Goal: Task Accomplishment & Management: Complete application form

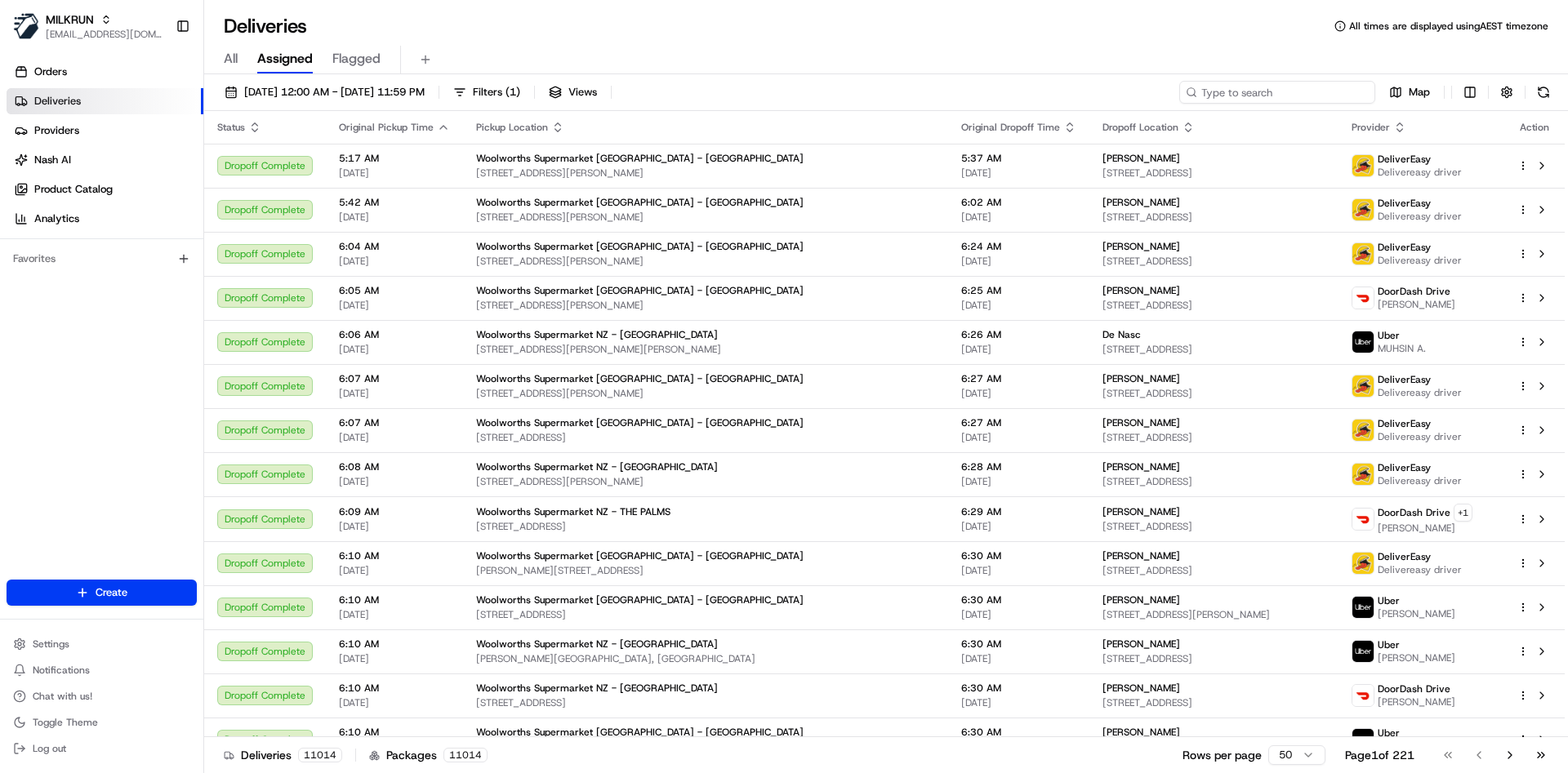
click at [1294, 89] on input at bounding box center [1277, 92] width 196 height 23
paste input "661b6d2f-b556-4ab3-a501-4702918d7963"
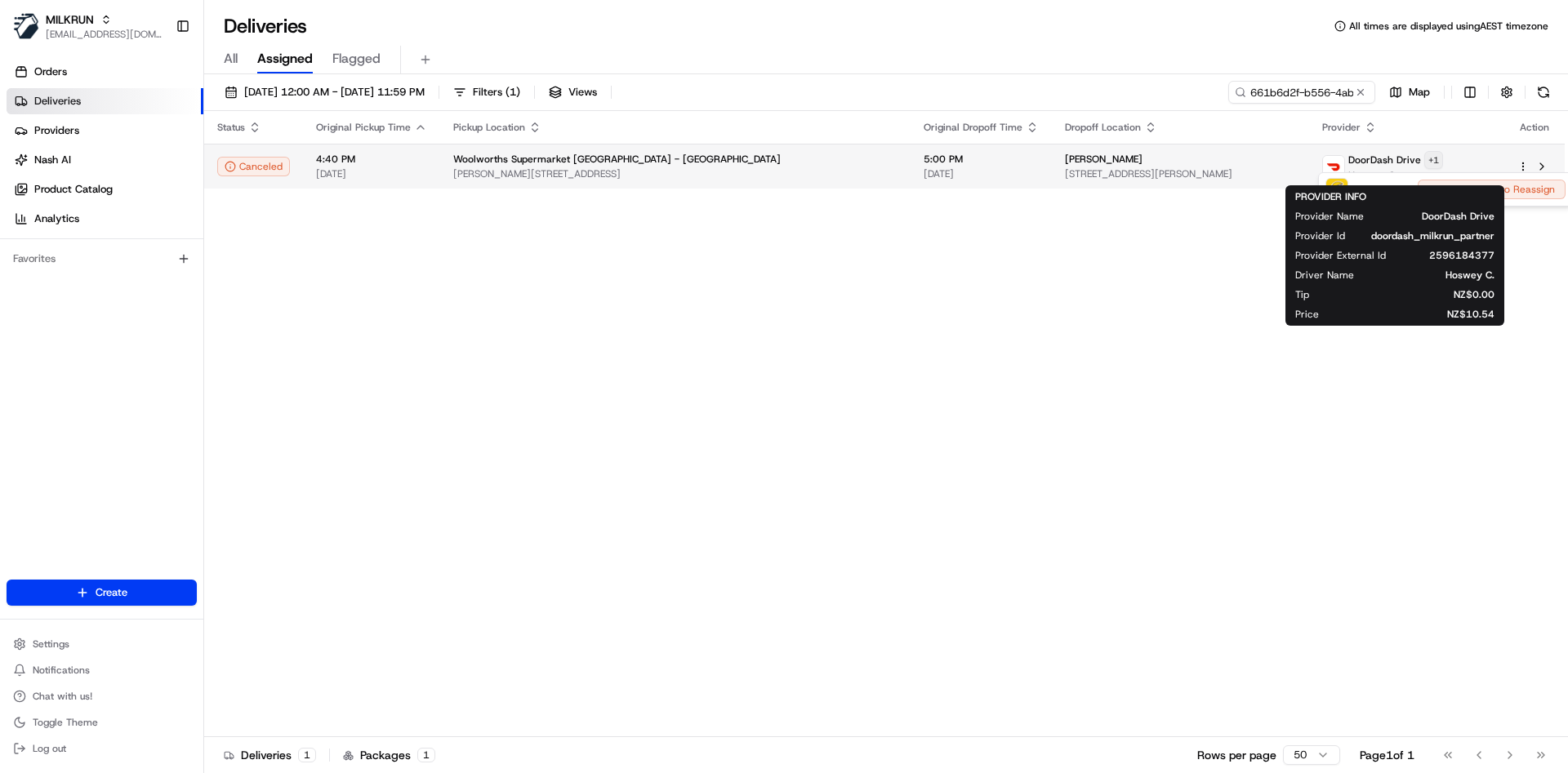
click at [1442, 156] on html "MILKRUN atariq@woolworths.com.au Toggle Sidebar Orders Deliveries Providers Nas…" at bounding box center [784, 386] width 1568 height 773
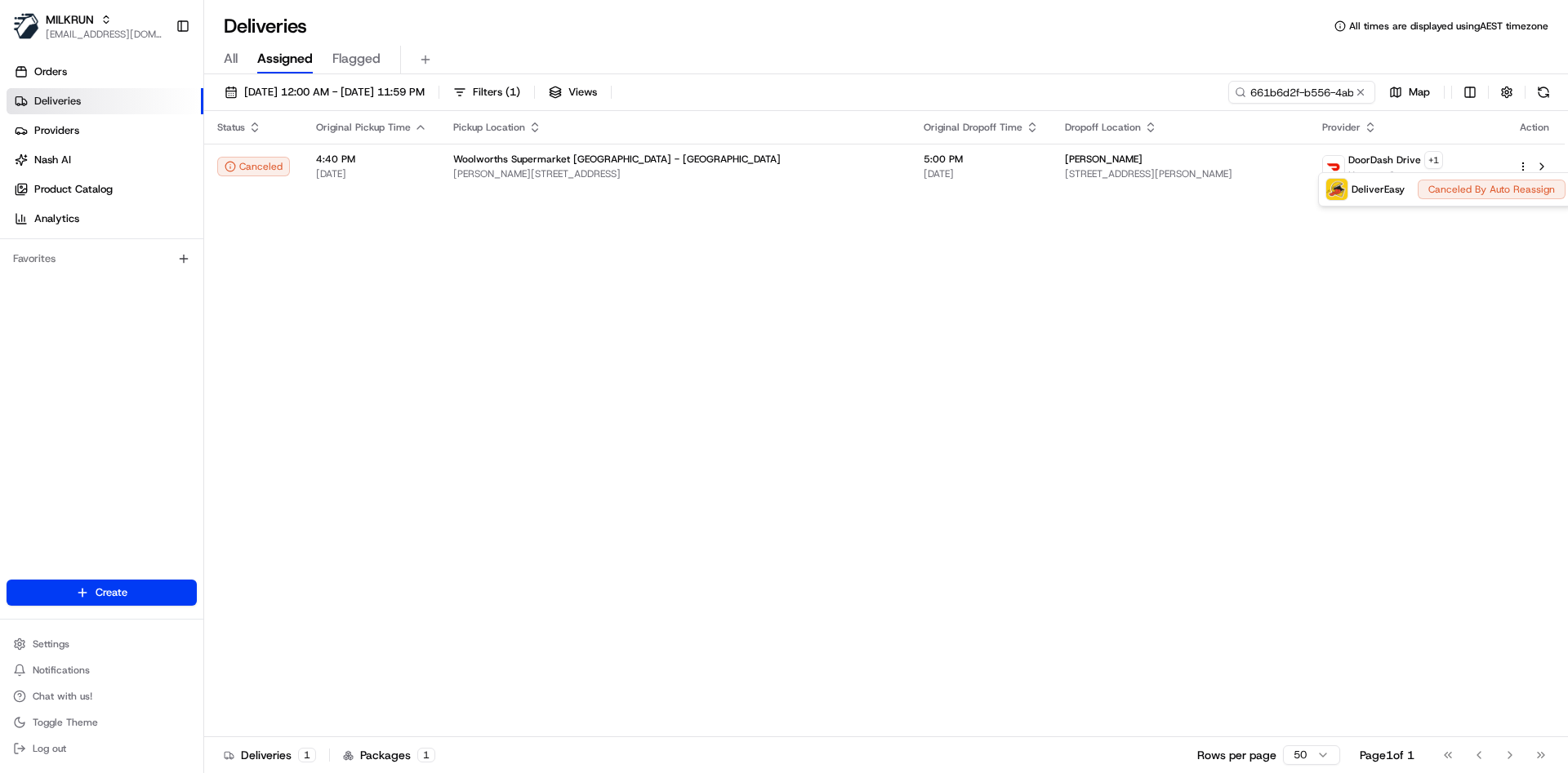
click at [1156, 289] on html "MILKRUN atariq@woolworths.com.au Toggle Sidebar Orders Deliveries Providers Nas…" at bounding box center [784, 386] width 1568 height 773
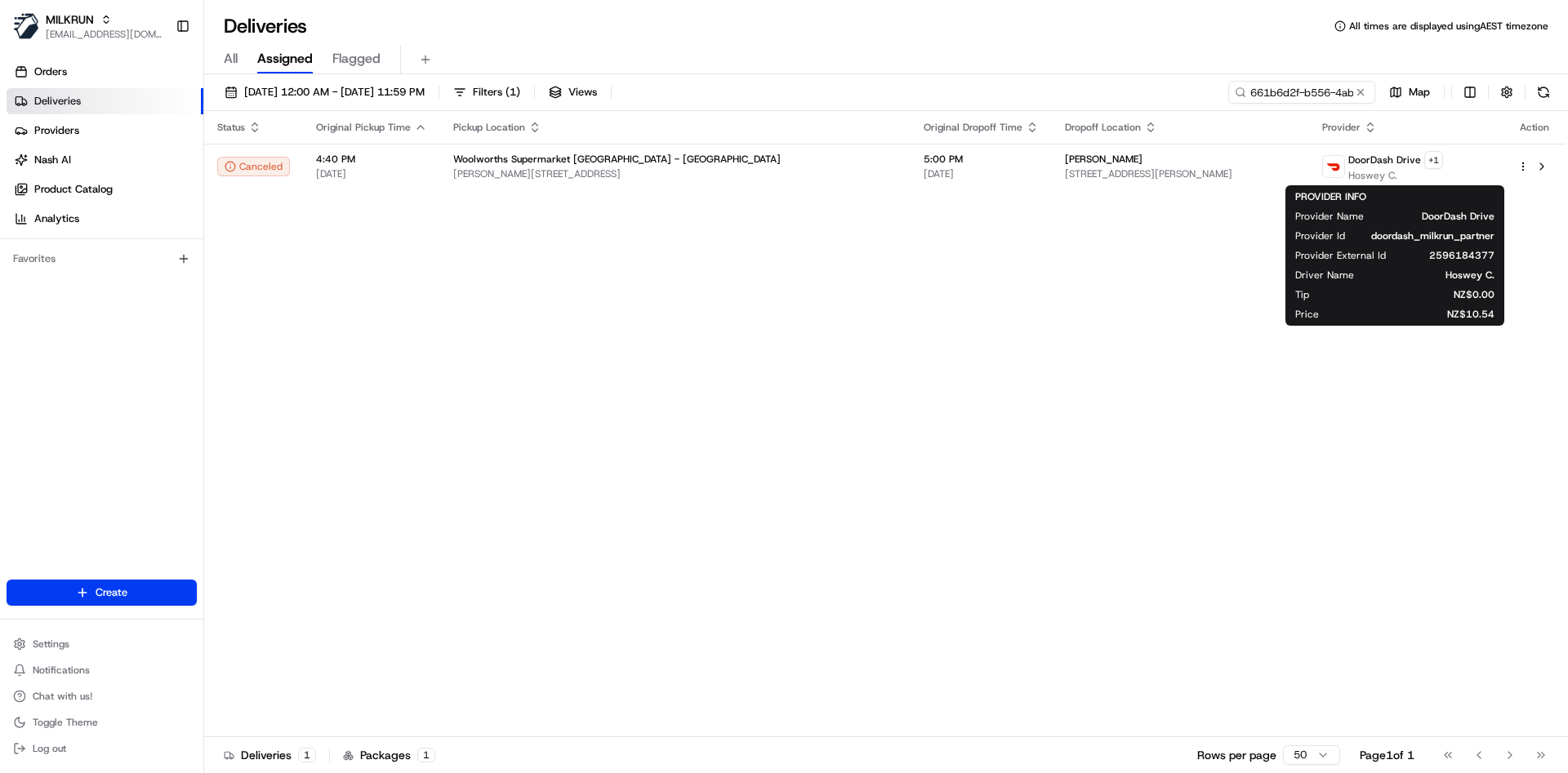
click at [1136, 286] on div "Status Original Pickup Time Pickup Location Original Dropoff Time Dropoff Locat…" at bounding box center [885, 424] width 1361 height 626
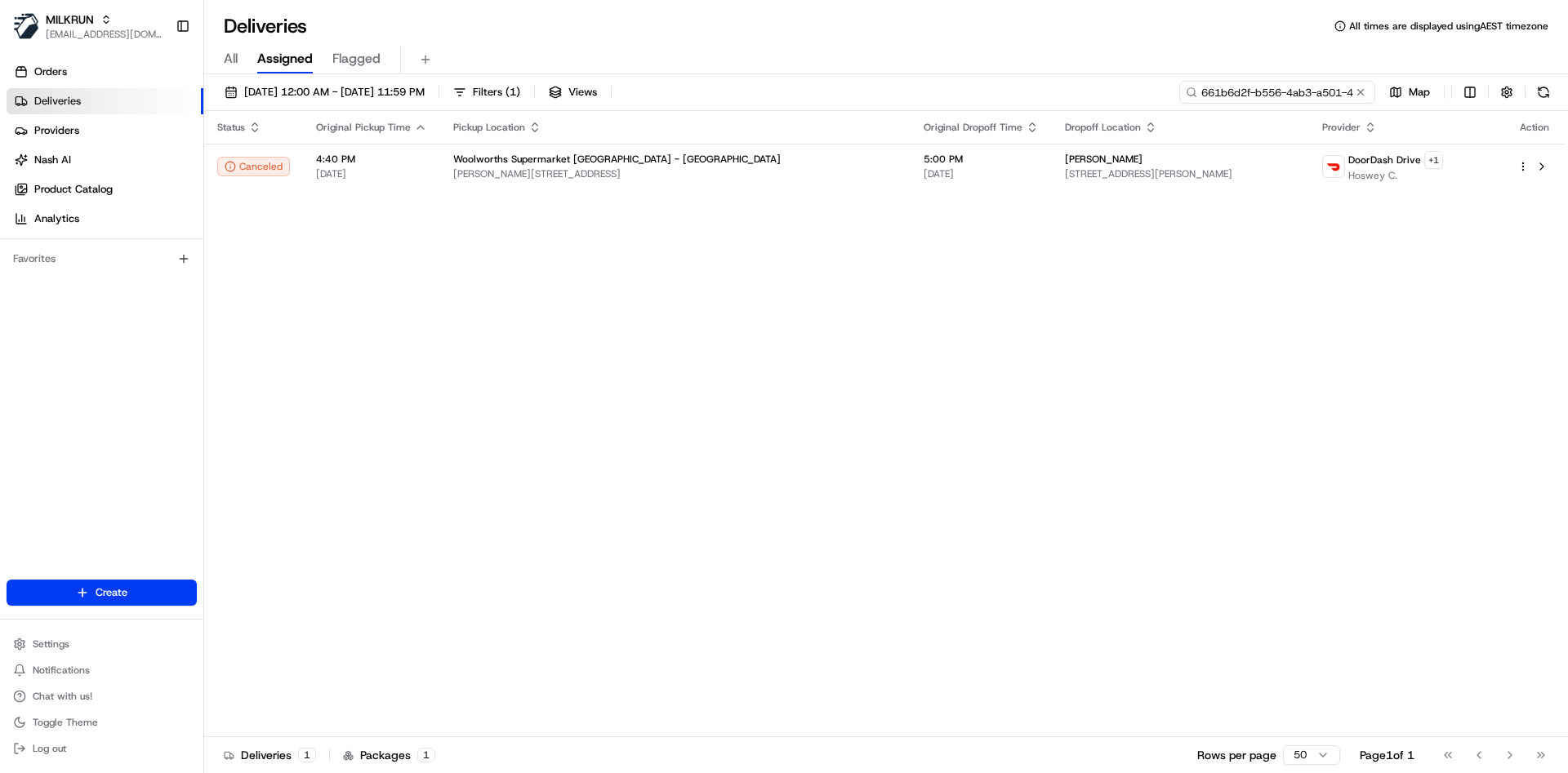
click at [1260, 85] on input "661b6d2f-b556-4ab3-a501-4702918d7963" at bounding box center [1277, 92] width 196 height 23
paste input "d2ee22bc-d80c-4311-990a-fda38cb7c5ef"
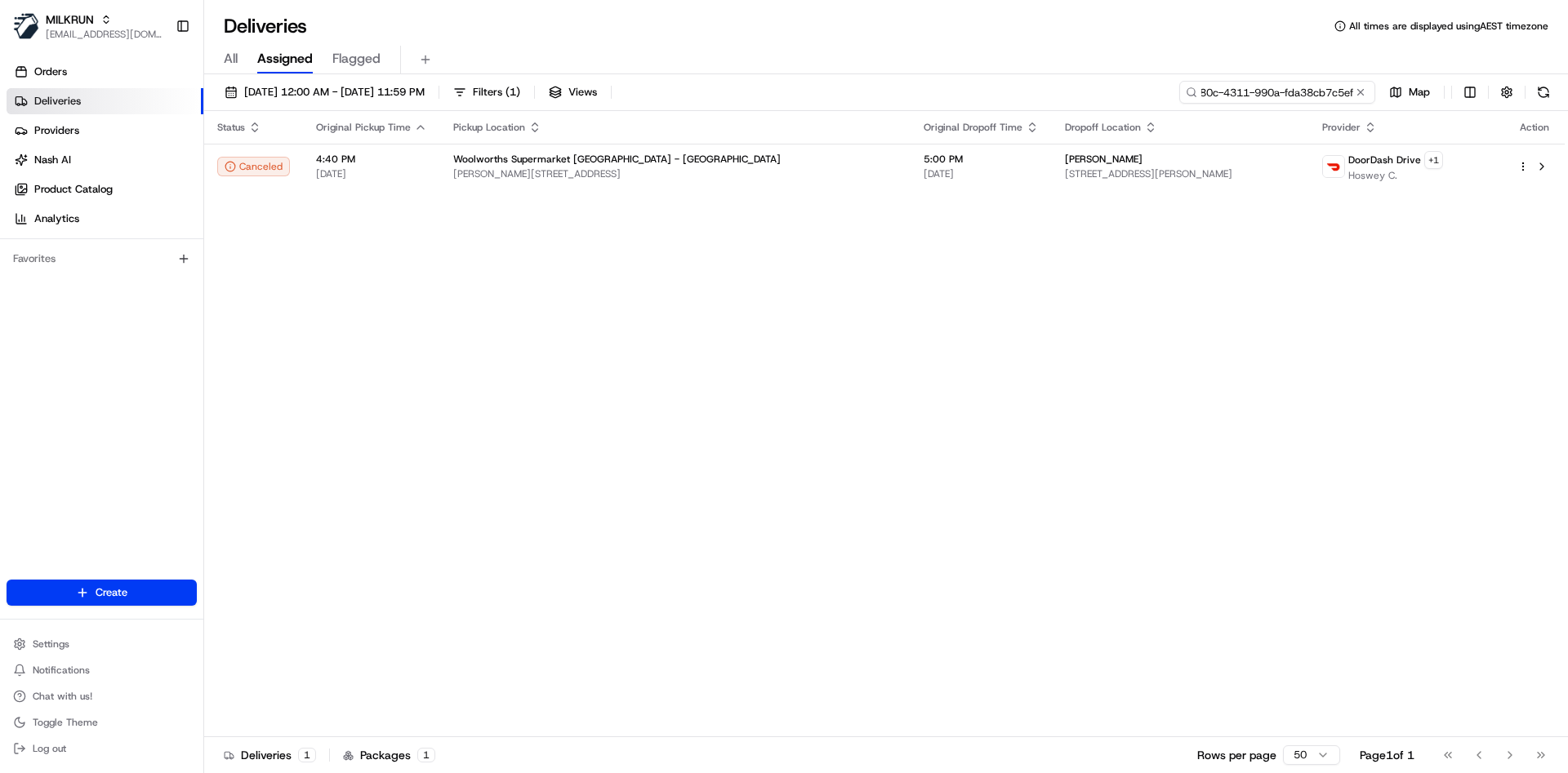
type input "d2ee22bc-d80c-4311-990a-fda38cb7c5ef"
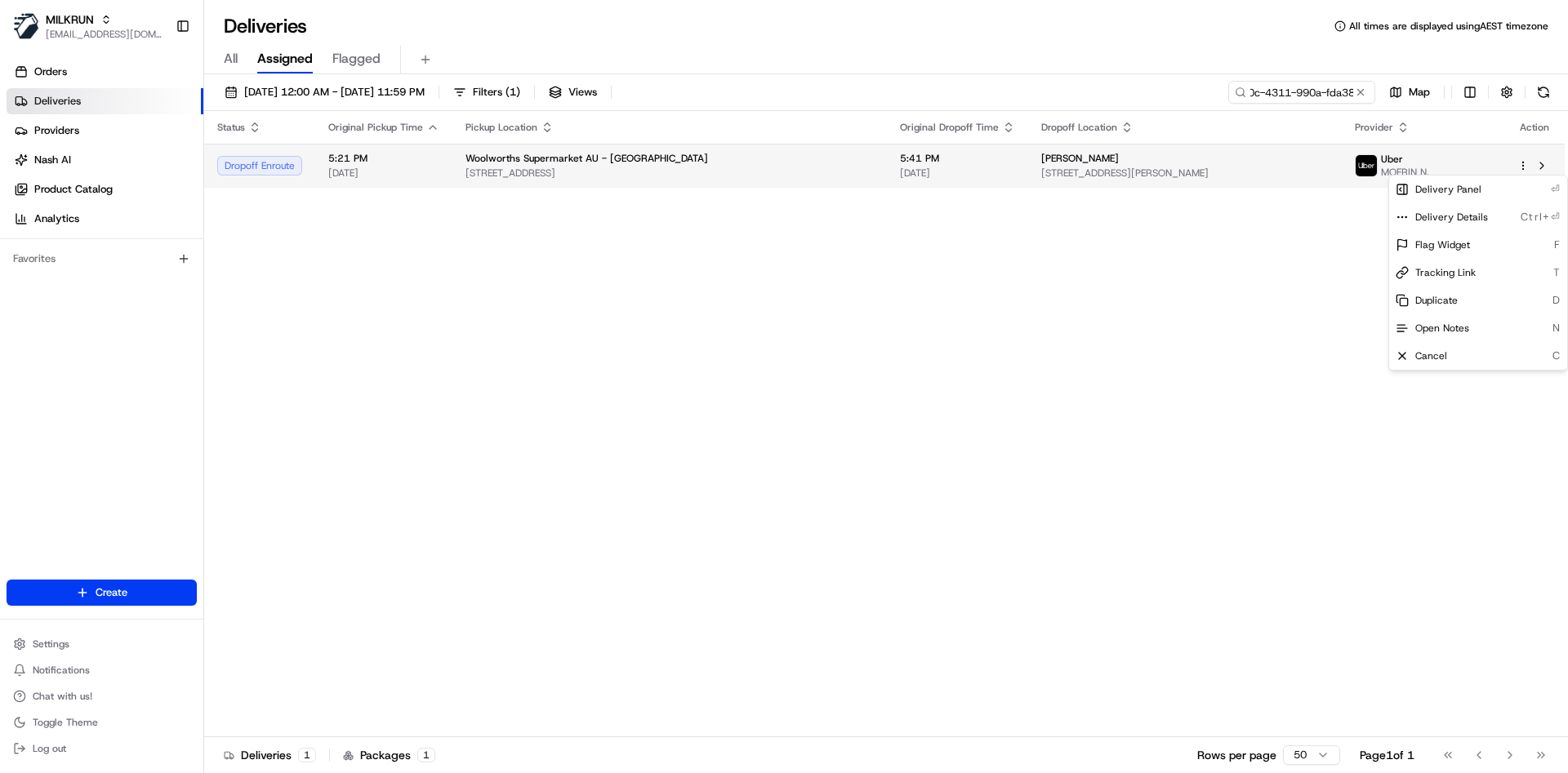
click at [1521, 165] on html "MILKRUN atariq@woolworths.com.au Toggle Sidebar Orders Deliveries Providers Nas…" at bounding box center [784, 386] width 1568 height 773
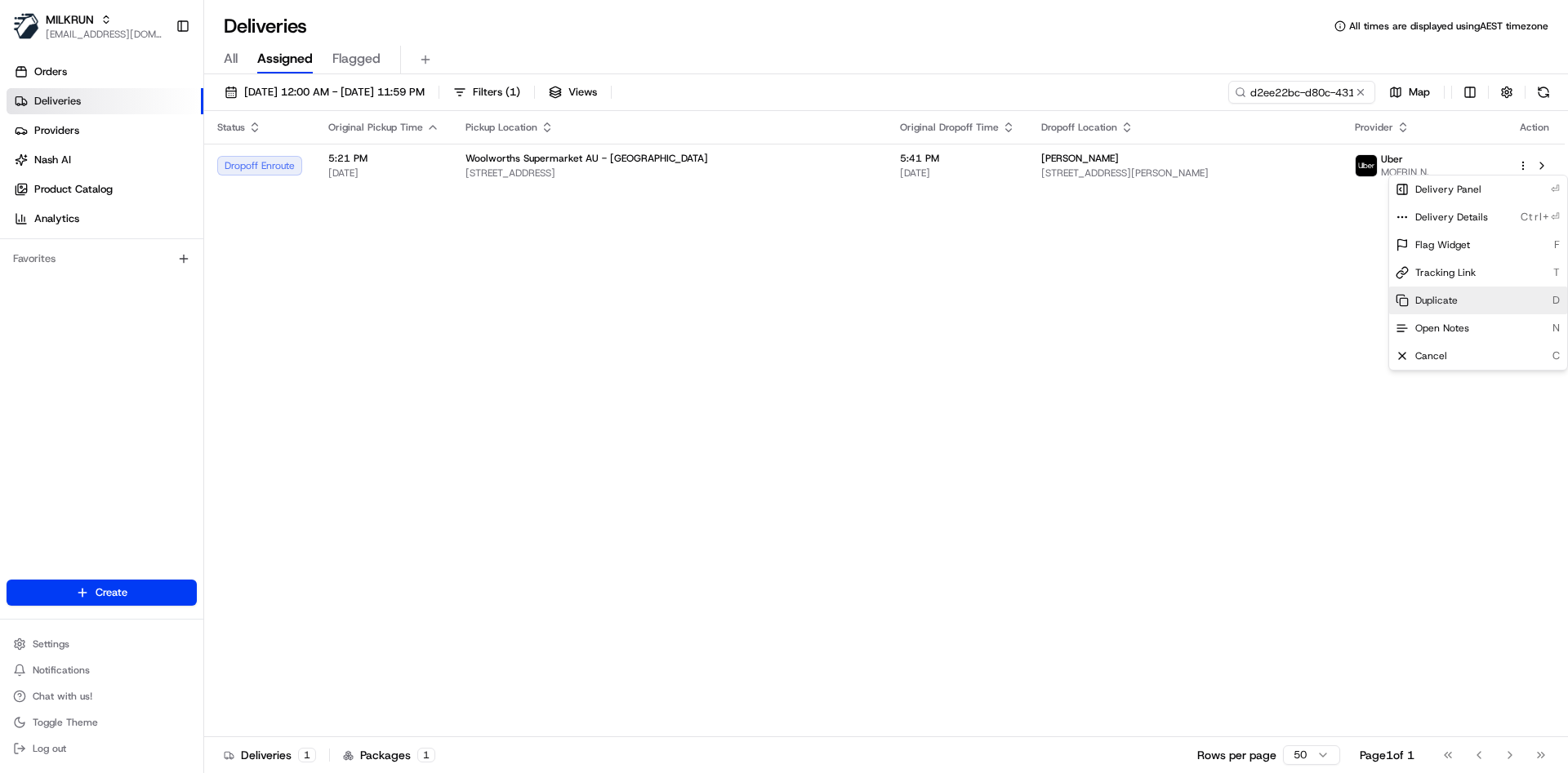
click at [1443, 294] on span "Duplicate" at bounding box center [1437, 300] width 42 height 13
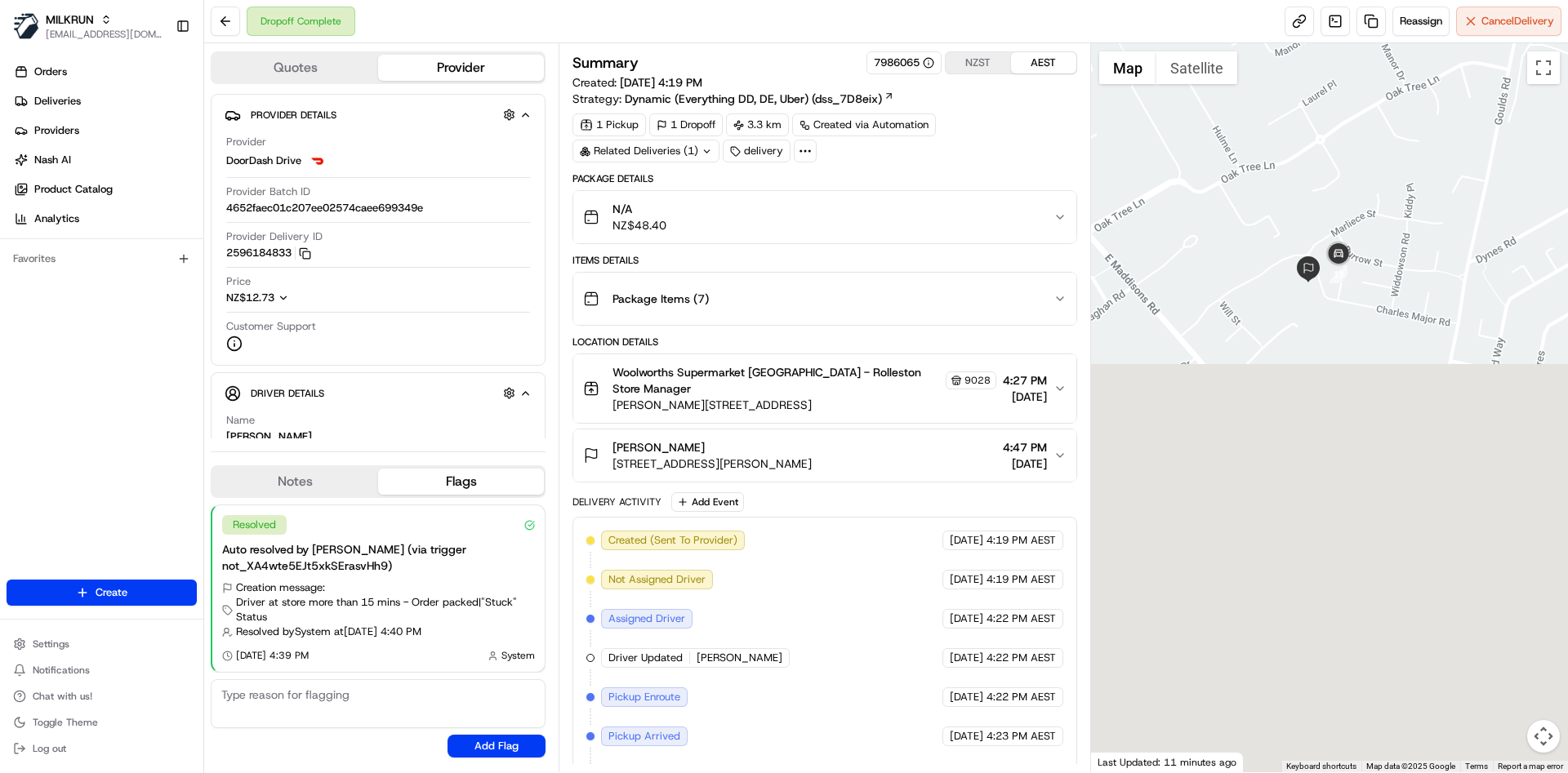
drag, startPoint x: 1269, startPoint y: 501, endPoint x: 1321, endPoint y: -107, distance: 610.2
click at [1321, 0] on html "MILKRUN [EMAIL_ADDRESS][DOMAIN_NAME] Toggle Sidebar Orders Deliveries Providers…" at bounding box center [784, 386] width 1568 height 773
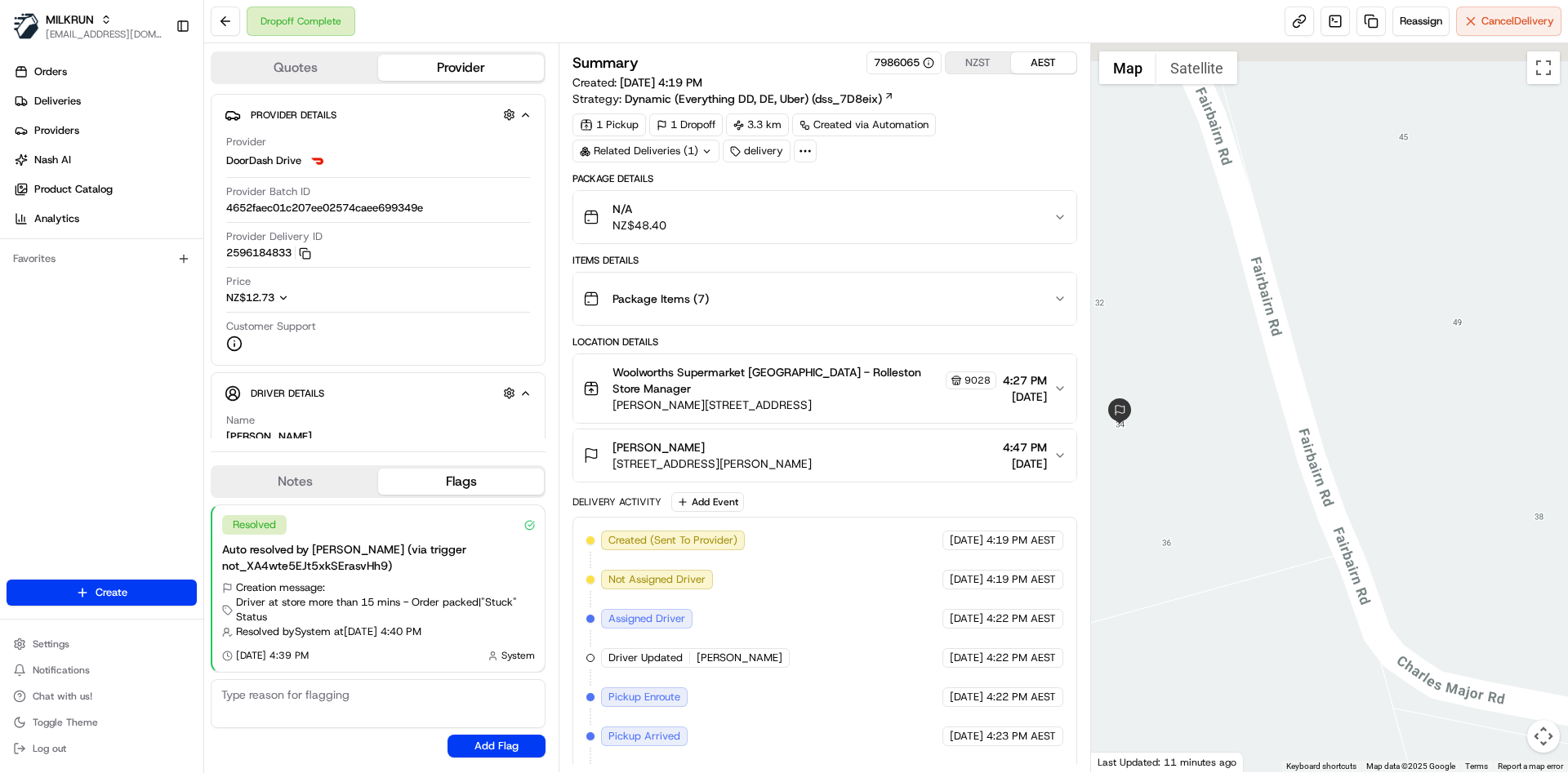
drag, startPoint x: 1306, startPoint y: 310, endPoint x: 1123, endPoint y: 402, distance: 204.8
click at [1123, 402] on div at bounding box center [1330, 407] width 478 height 729
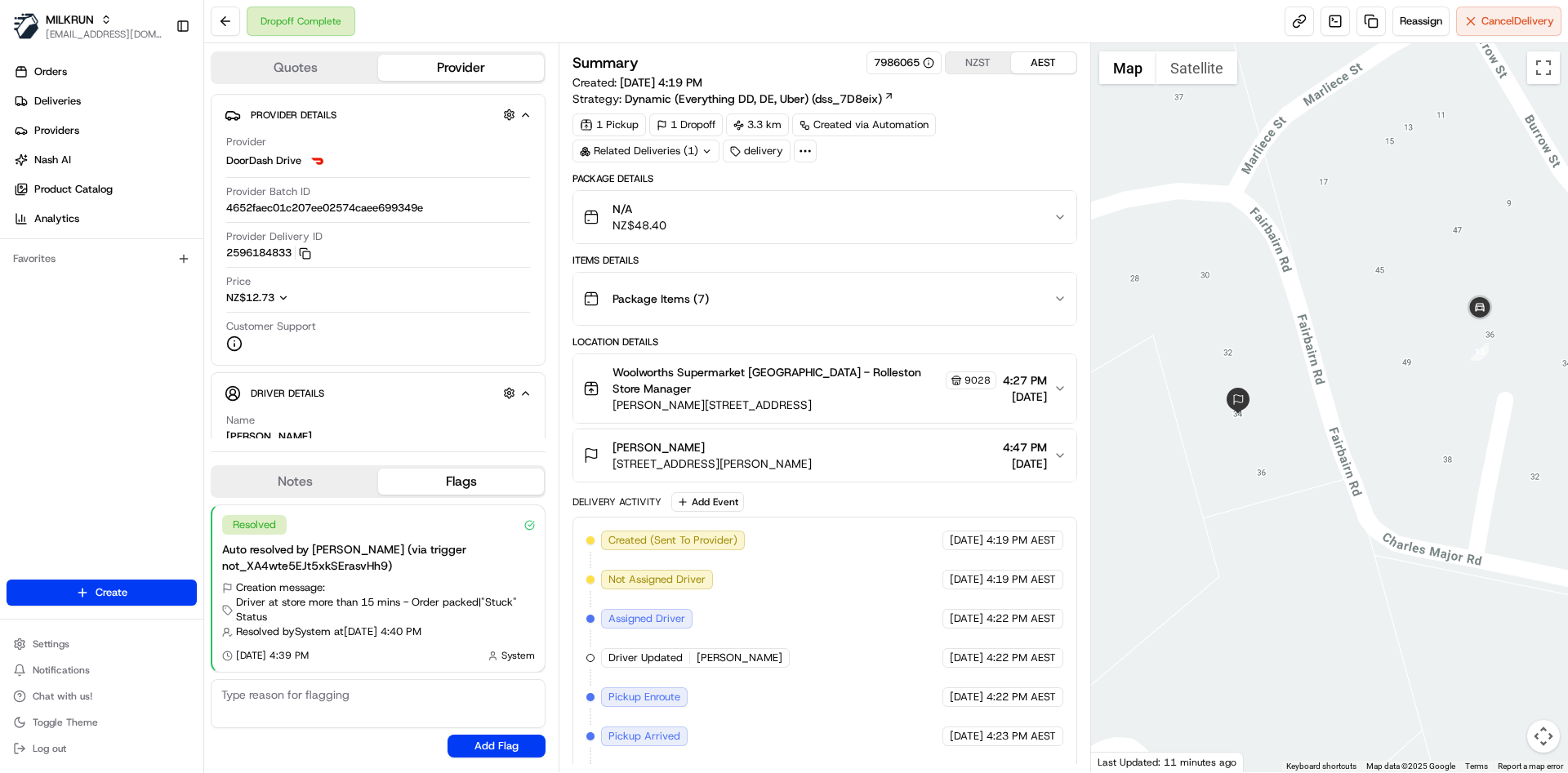
click at [1412, 361] on div at bounding box center [1330, 407] width 478 height 729
click at [811, 455] on span "[STREET_ADDRESS][PERSON_NAME]" at bounding box center [712, 463] width 199 height 16
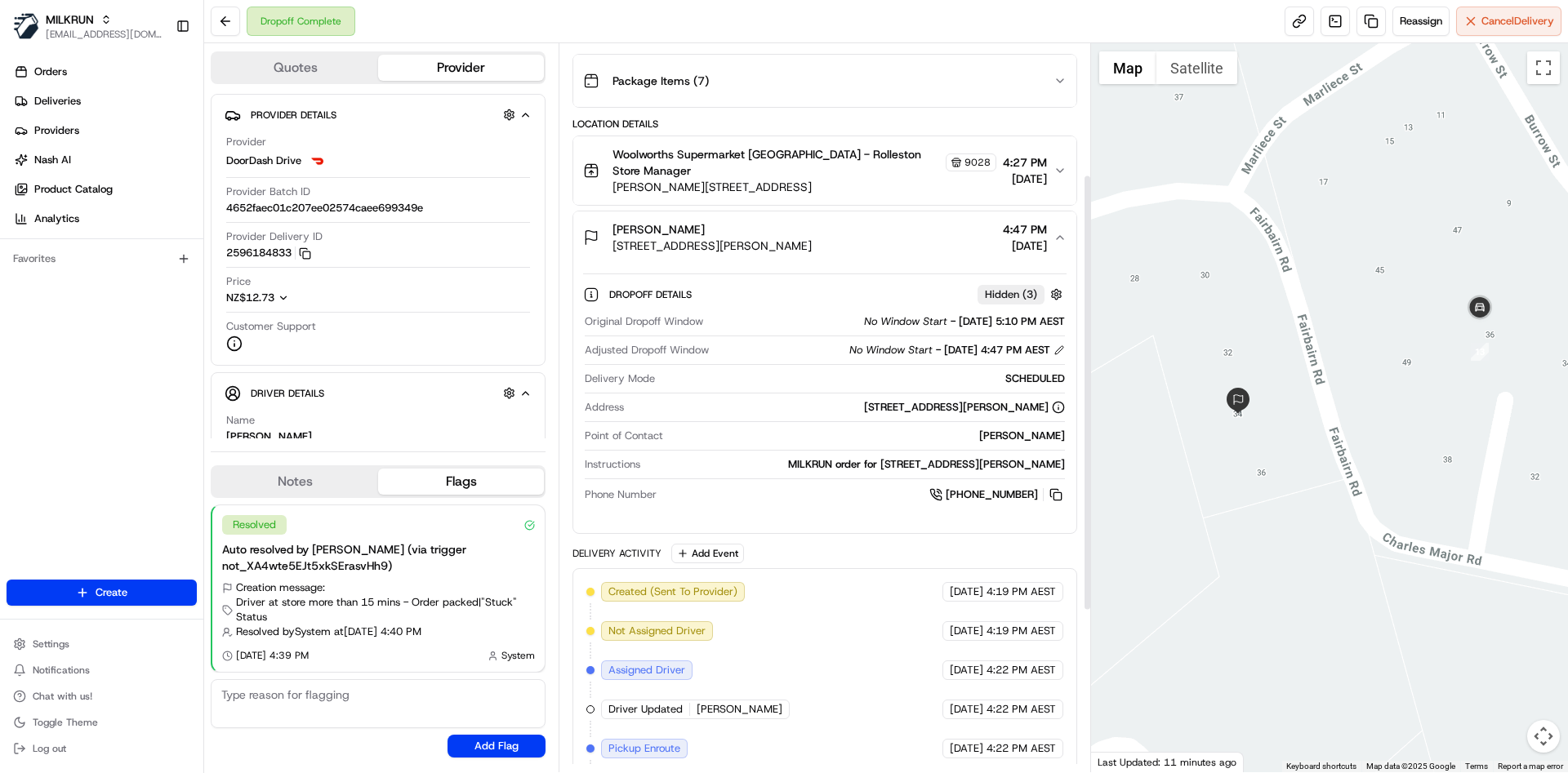
scroll to position [217, 0]
click at [237, 22] on button at bounding box center [225, 21] width 29 height 29
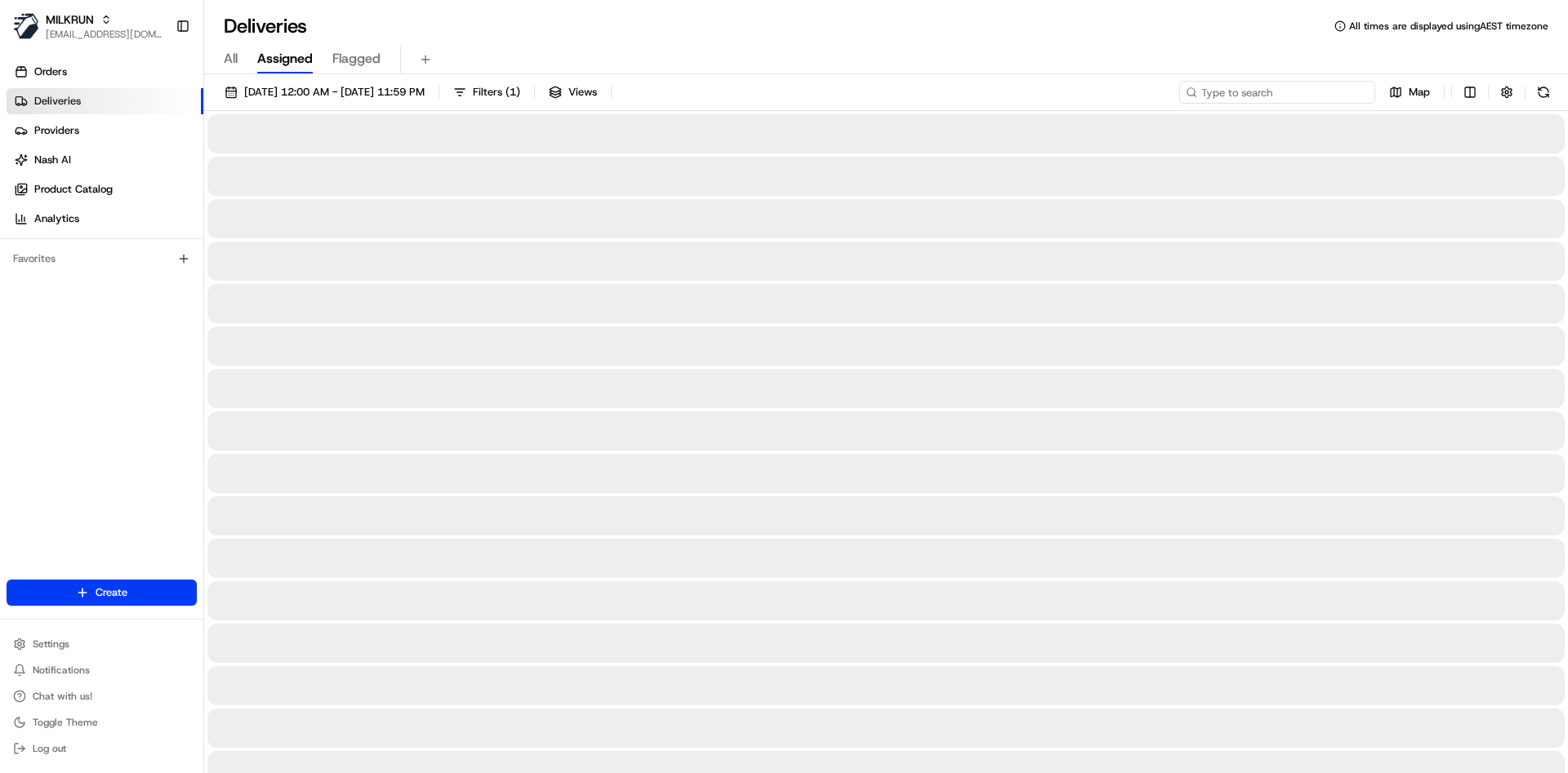
click at [1318, 102] on input at bounding box center [1277, 92] width 196 height 23
paste input "24a2b978-d426-4851-9939-38c5e73eb32b"
type input "24a2b978-d426-4851-9939-38c5e73eb32b"
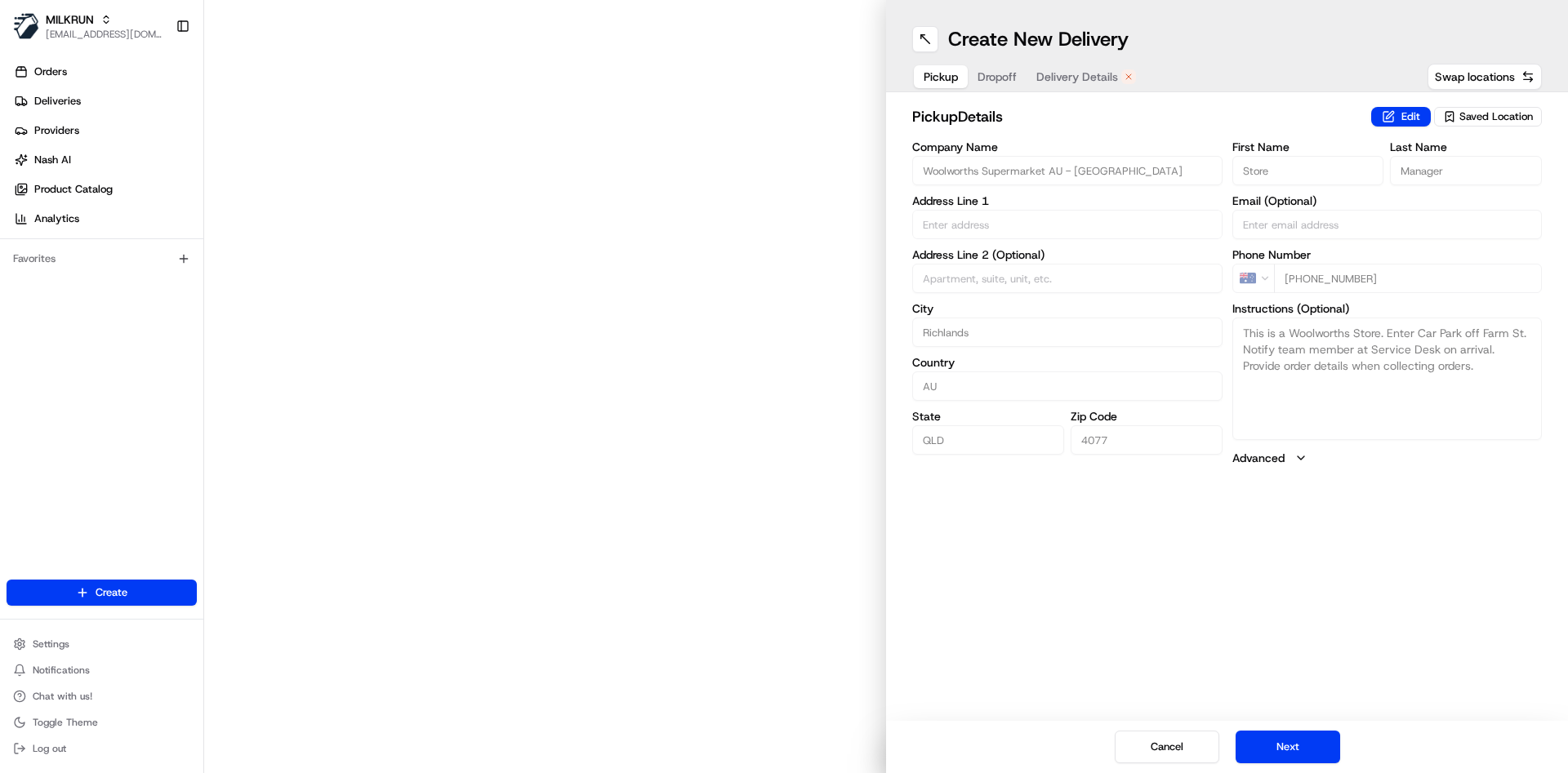
type input "495 Archerfield Rd"
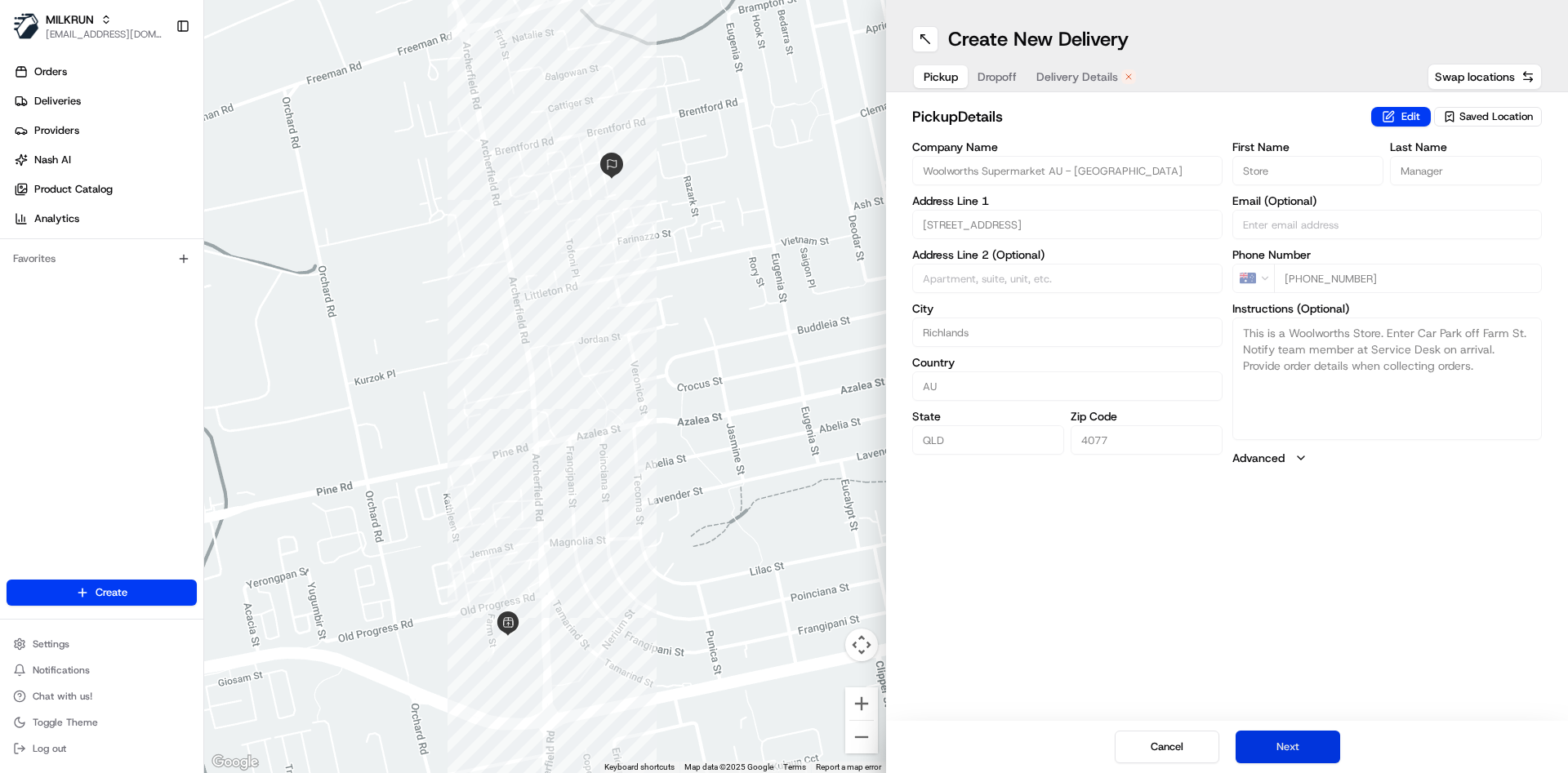
click at [1306, 748] on button "Next" at bounding box center [1288, 746] width 104 height 33
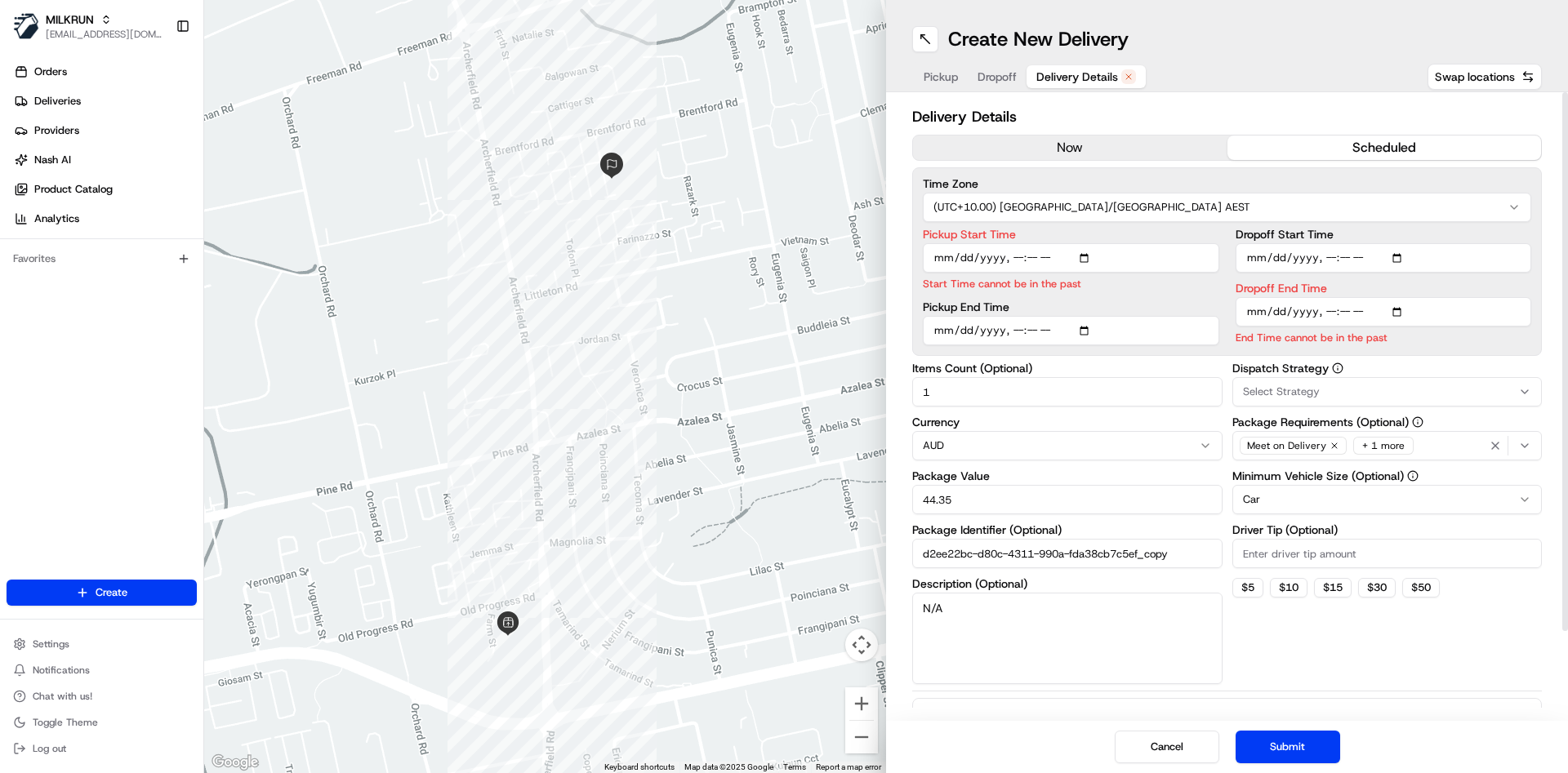
click at [1028, 251] on input "Pickup Start Time" at bounding box center [1071, 257] width 296 height 29
type input "2025-08-22T17:46"
click at [1322, 310] on input "Dropoff End Time" at bounding box center [1384, 311] width 296 height 29
type input "2025-08-22T18:00"
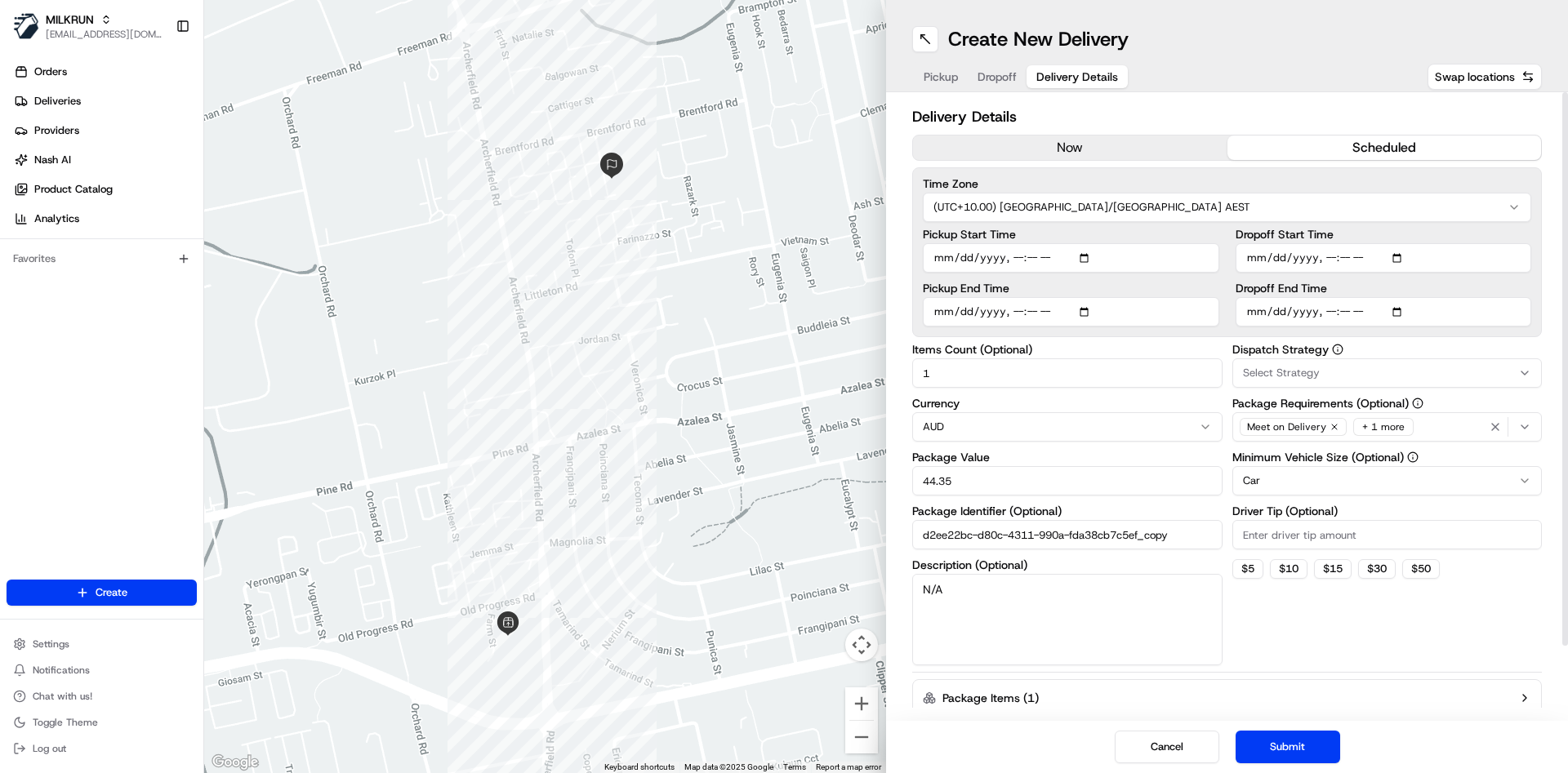
click at [1282, 764] on div "Cancel Submit" at bounding box center [1227, 747] width 682 height 52
click at [1284, 747] on button "Submit" at bounding box center [1288, 746] width 104 height 33
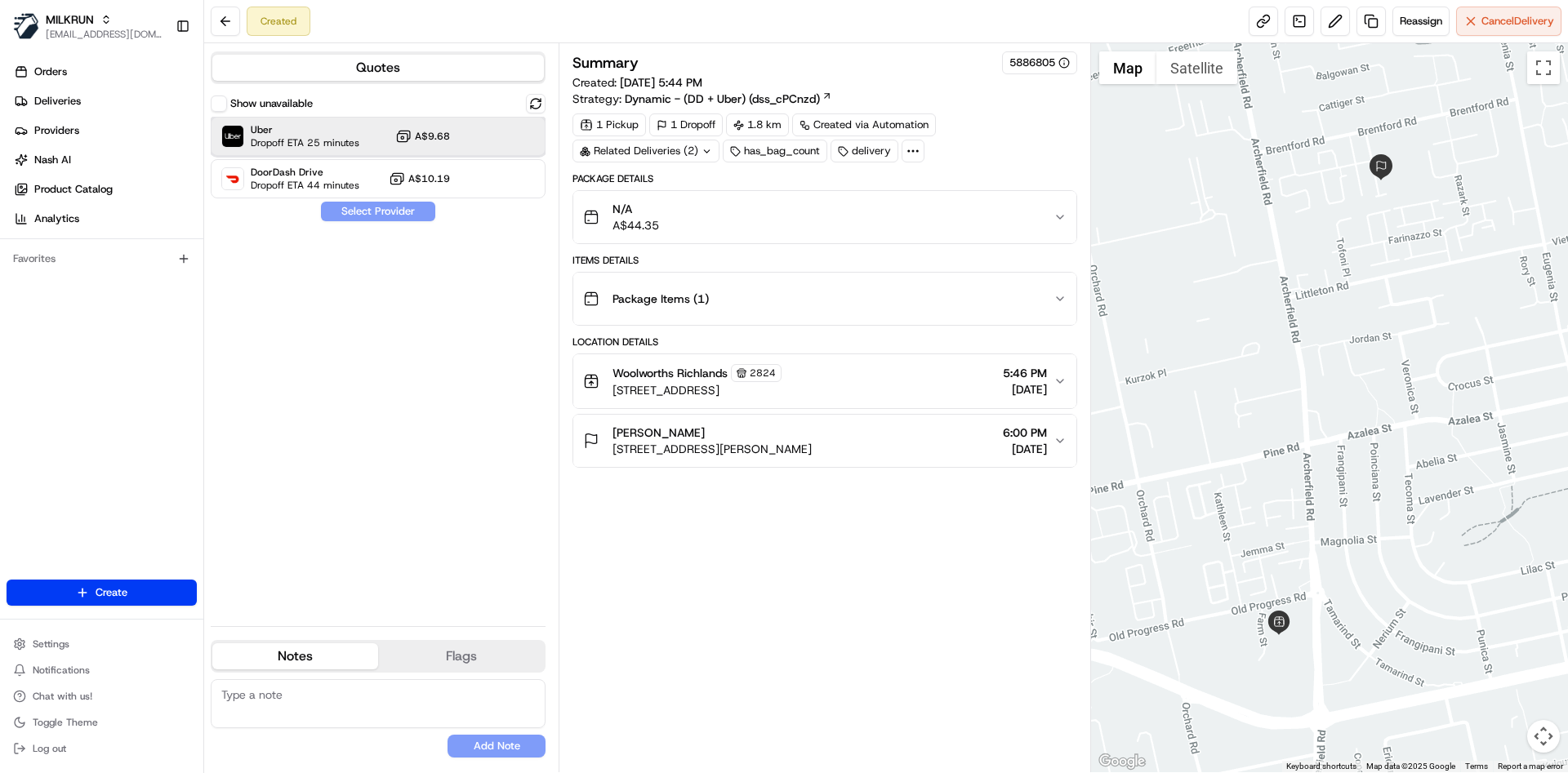
click at [290, 148] on span "Dropoff ETA 25 minutes" at bounding box center [305, 143] width 109 height 13
click at [345, 209] on button "Assign Provider" at bounding box center [378, 211] width 116 height 19
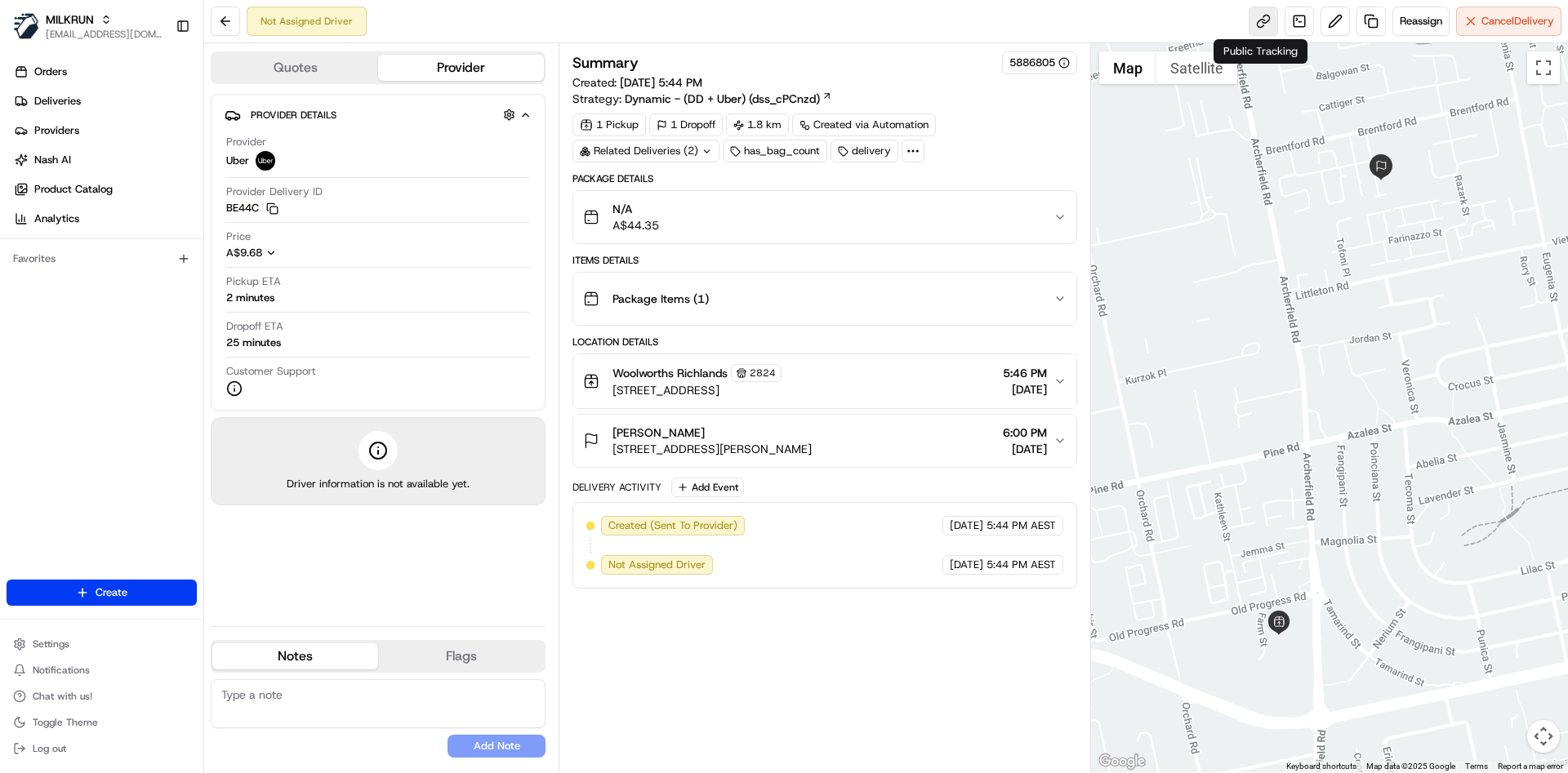
click at [1252, 14] on link at bounding box center [1263, 21] width 29 height 29
